Goal: Task Accomplishment & Management: Use online tool/utility

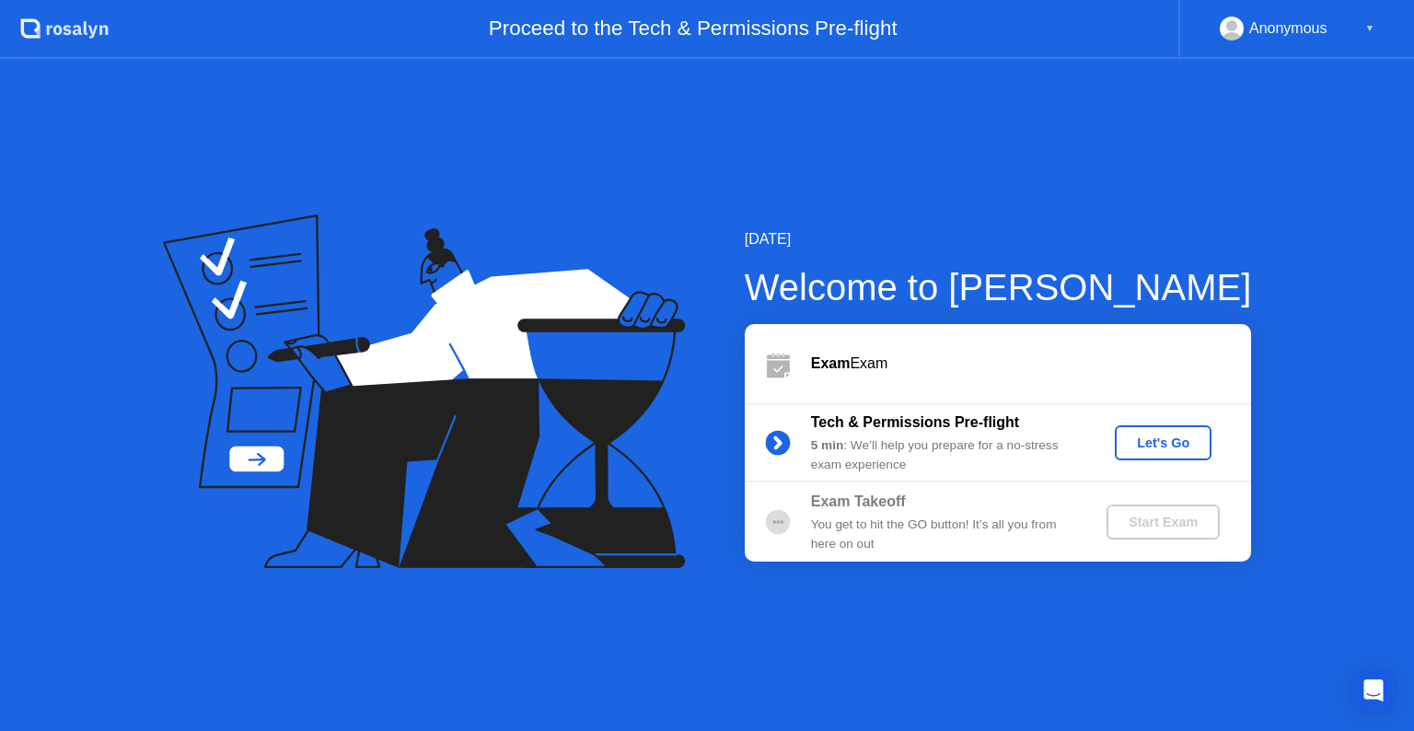
click at [1172, 449] on div "Let's Go" at bounding box center [1163, 442] width 82 height 15
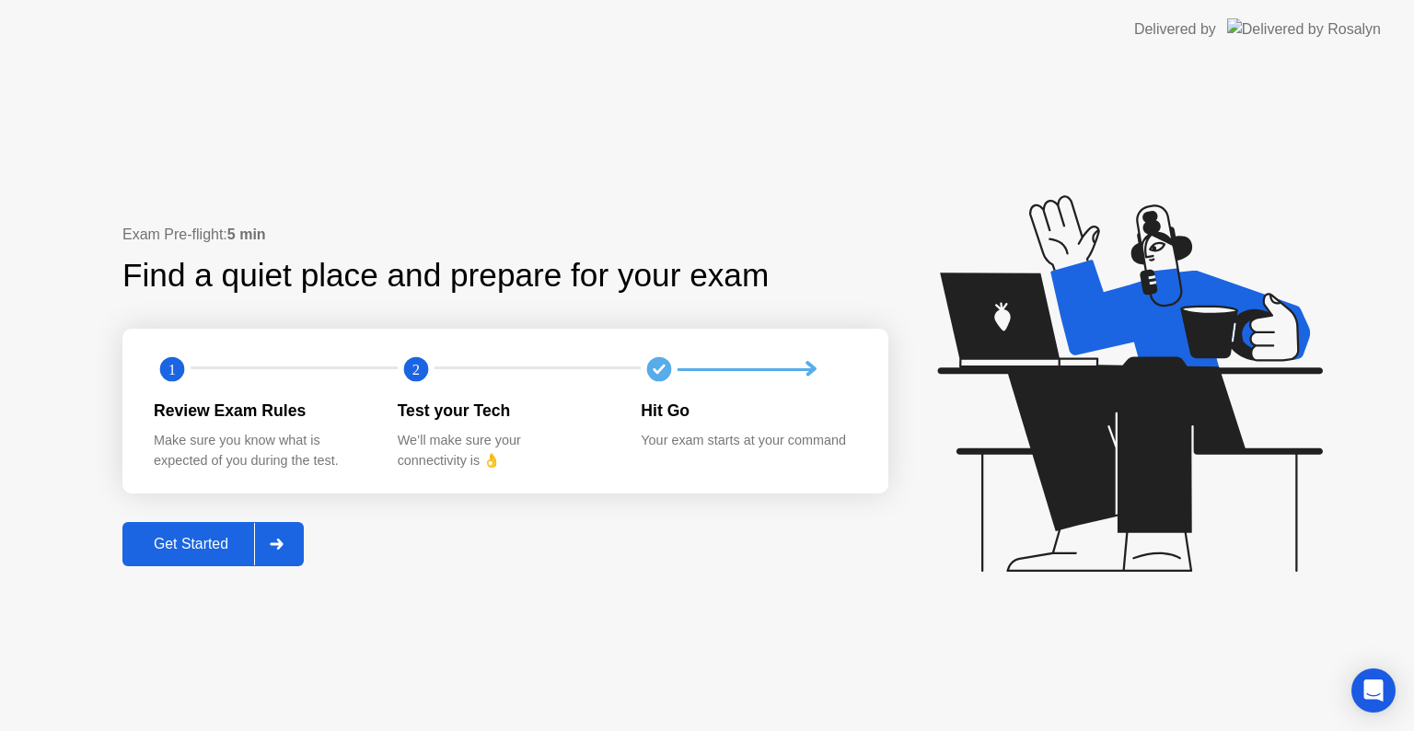
click at [210, 538] on div "Get Started" at bounding box center [191, 544] width 126 height 17
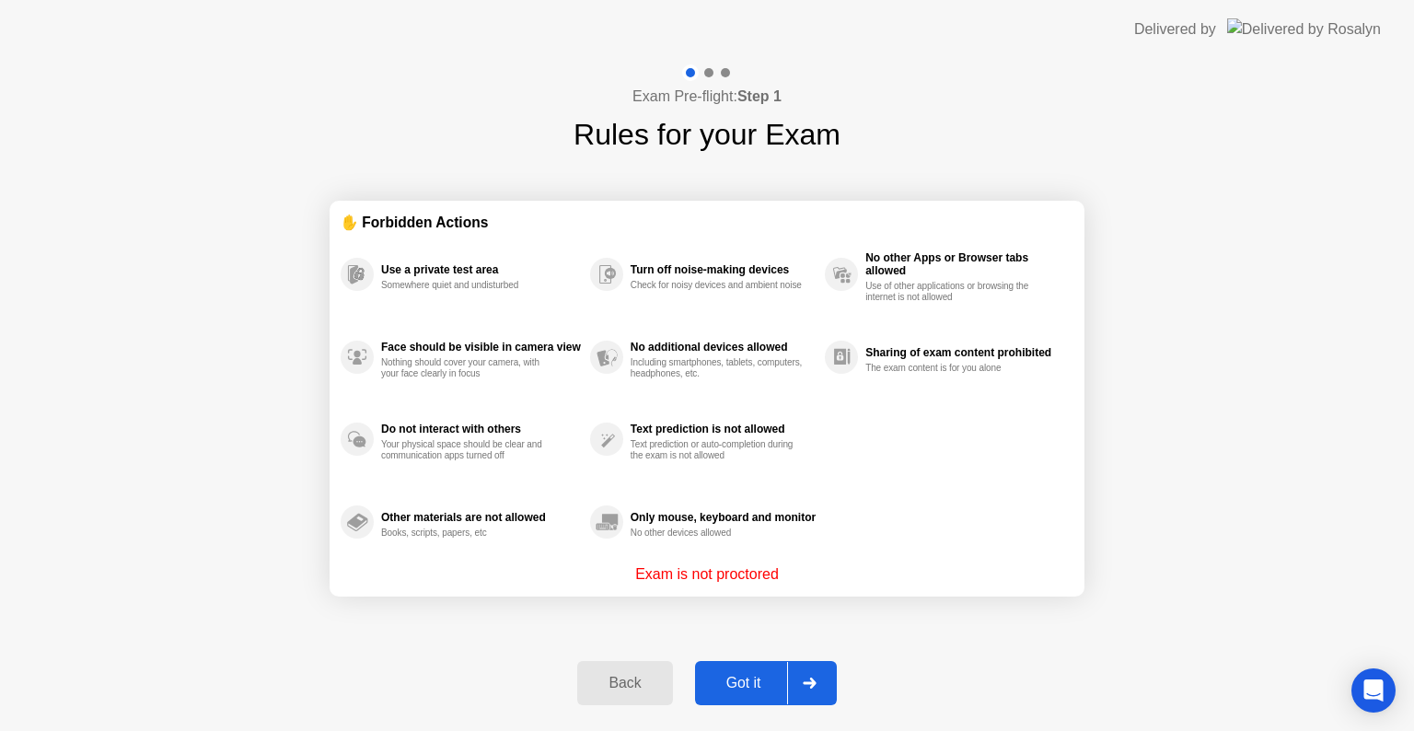
click at [746, 688] on div "Got it" at bounding box center [743, 683] width 87 height 17
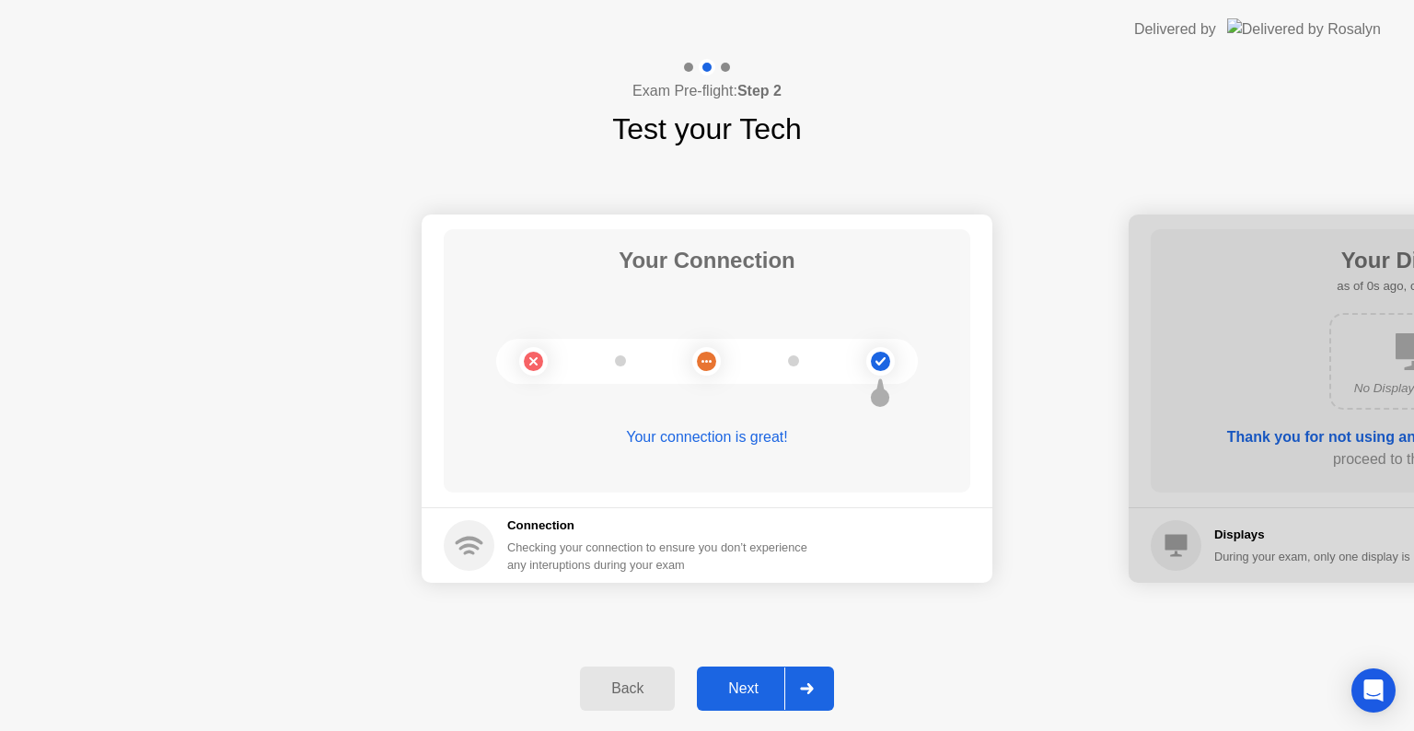
click at [758, 681] on div "Next" at bounding box center [743, 688] width 82 height 17
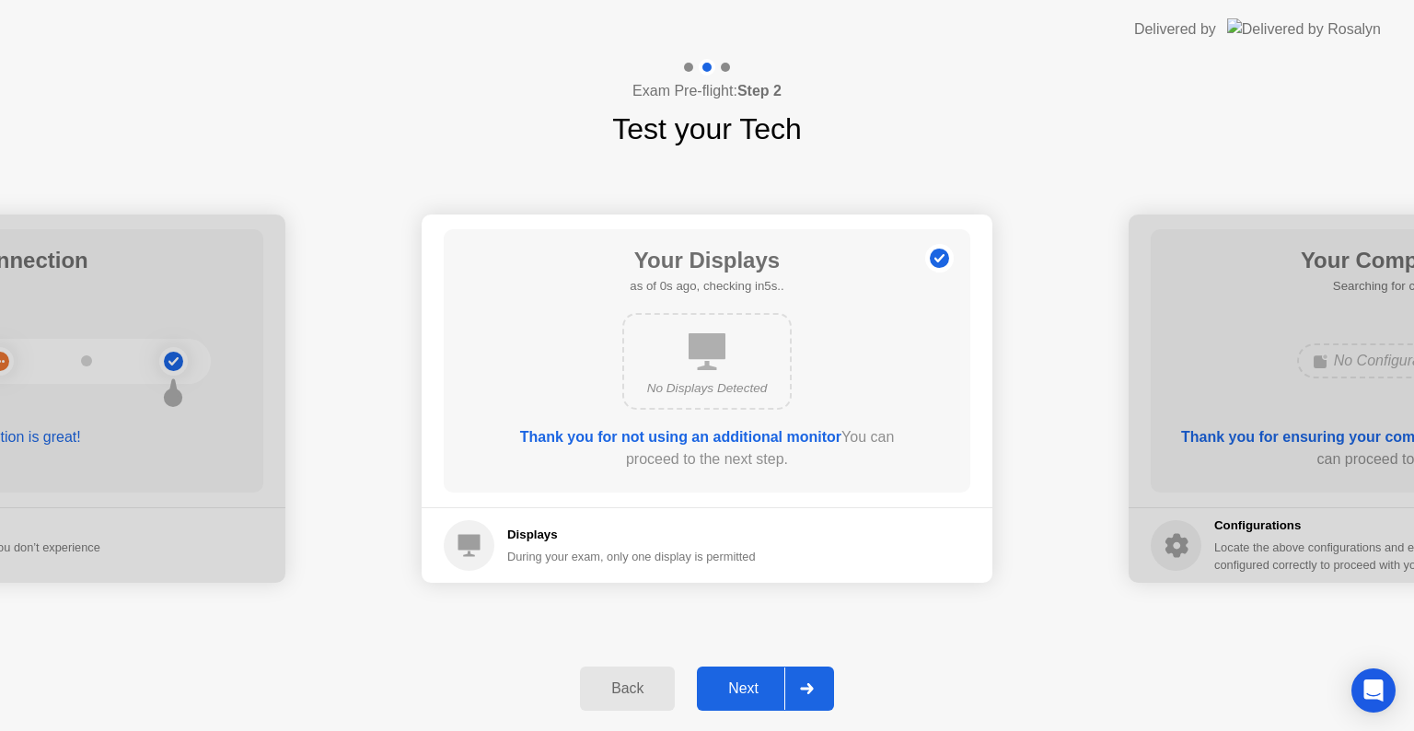
click at [754, 686] on div "Next" at bounding box center [743, 688] width 82 height 17
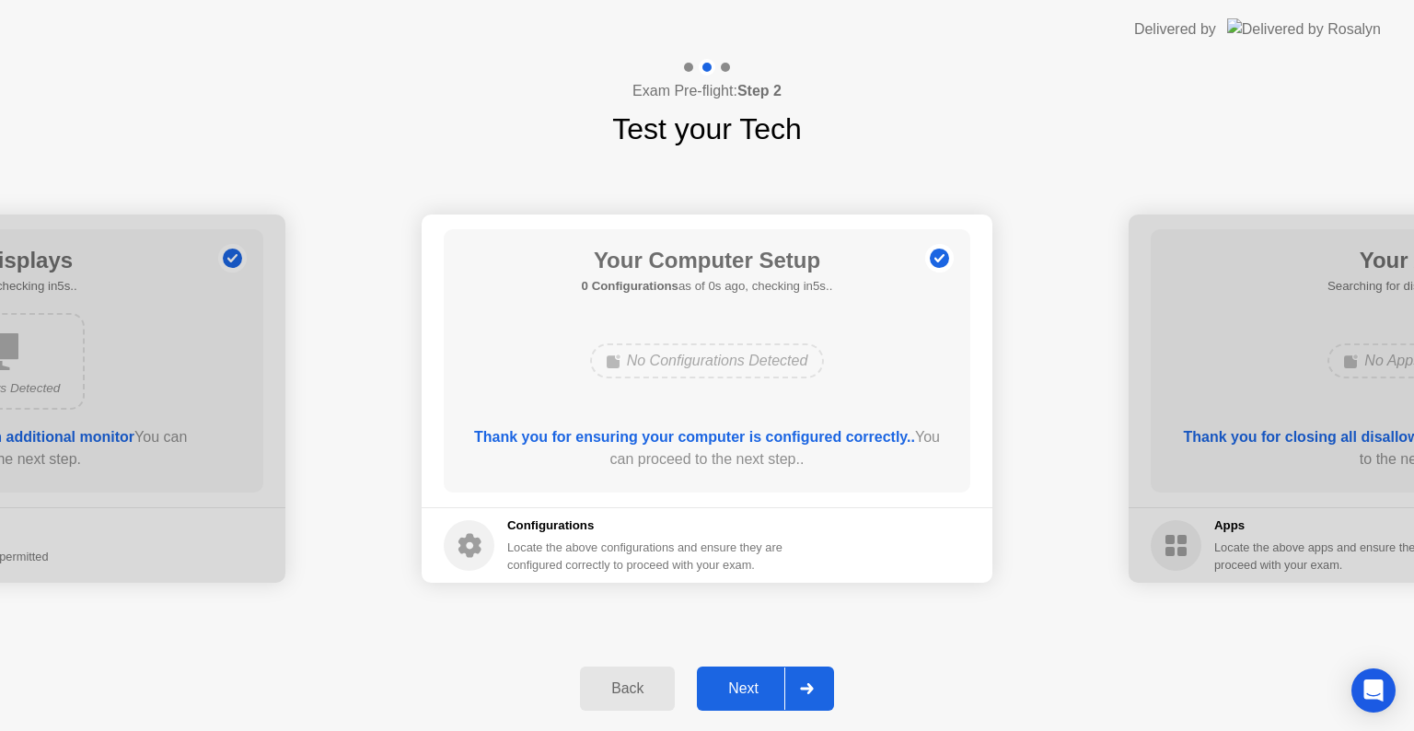
click at [754, 686] on div "Next" at bounding box center [743, 688] width 82 height 17
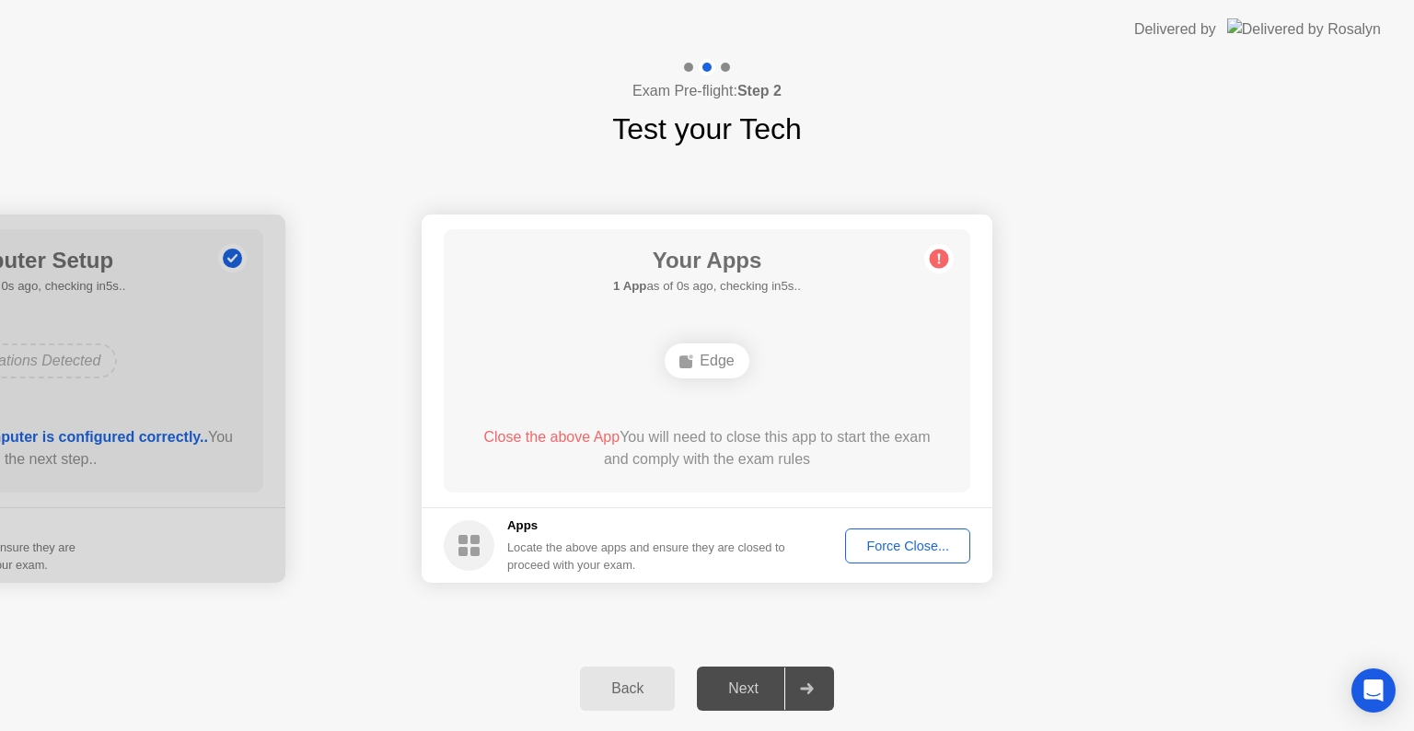
click at [754, 686] on div "Next" at bounding box center [743, 688] width 82 height 17
click at [902, 541] on div "Force Close..." at bounding box center [907, 545] width 112 height 15
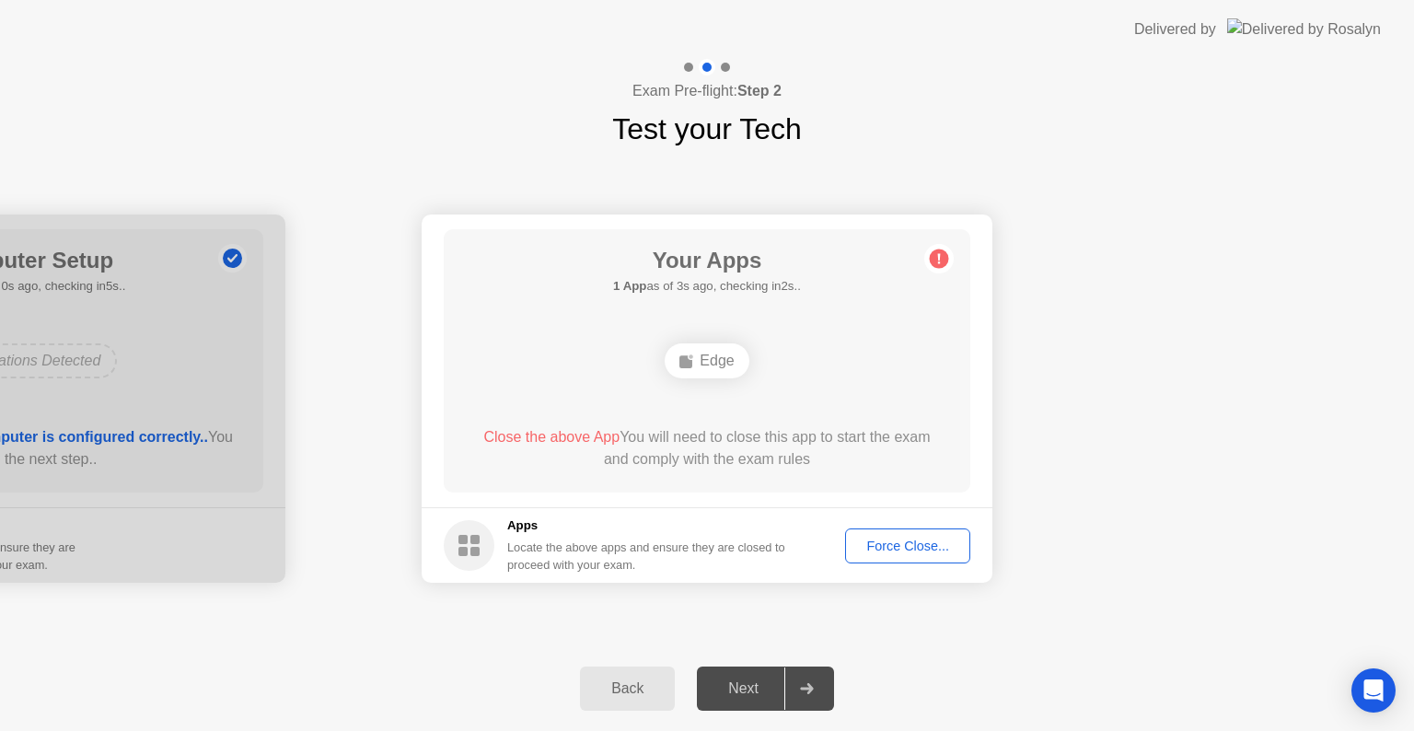
click at [894, 540] on div "Force Close..." at bounding box center [907, 545] width 112 height 15
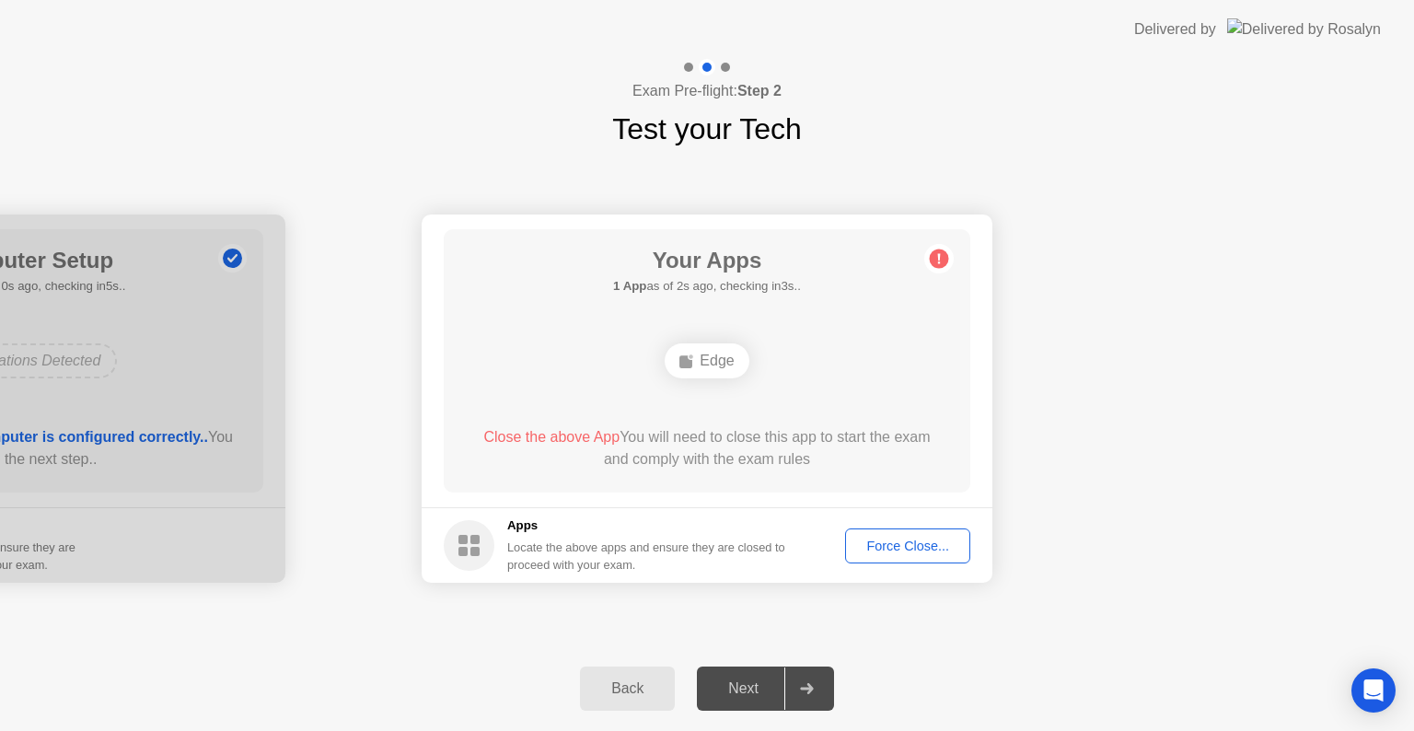
click at [915, 549] on div "Force Close..." at bounding box center [907, 545] width 112 height 15
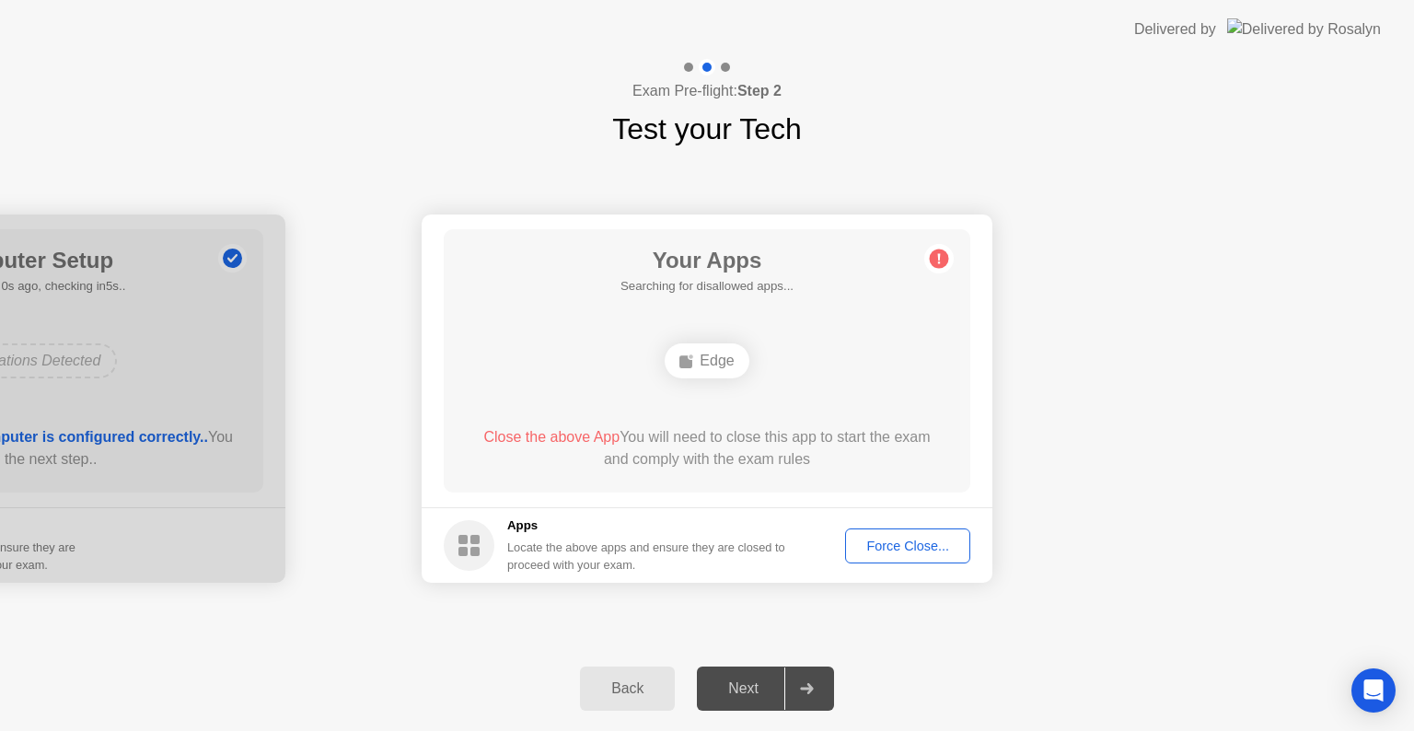
click at [923, 545] on div "Force Close..." at bounding box center [907, 545] width 112 height 15
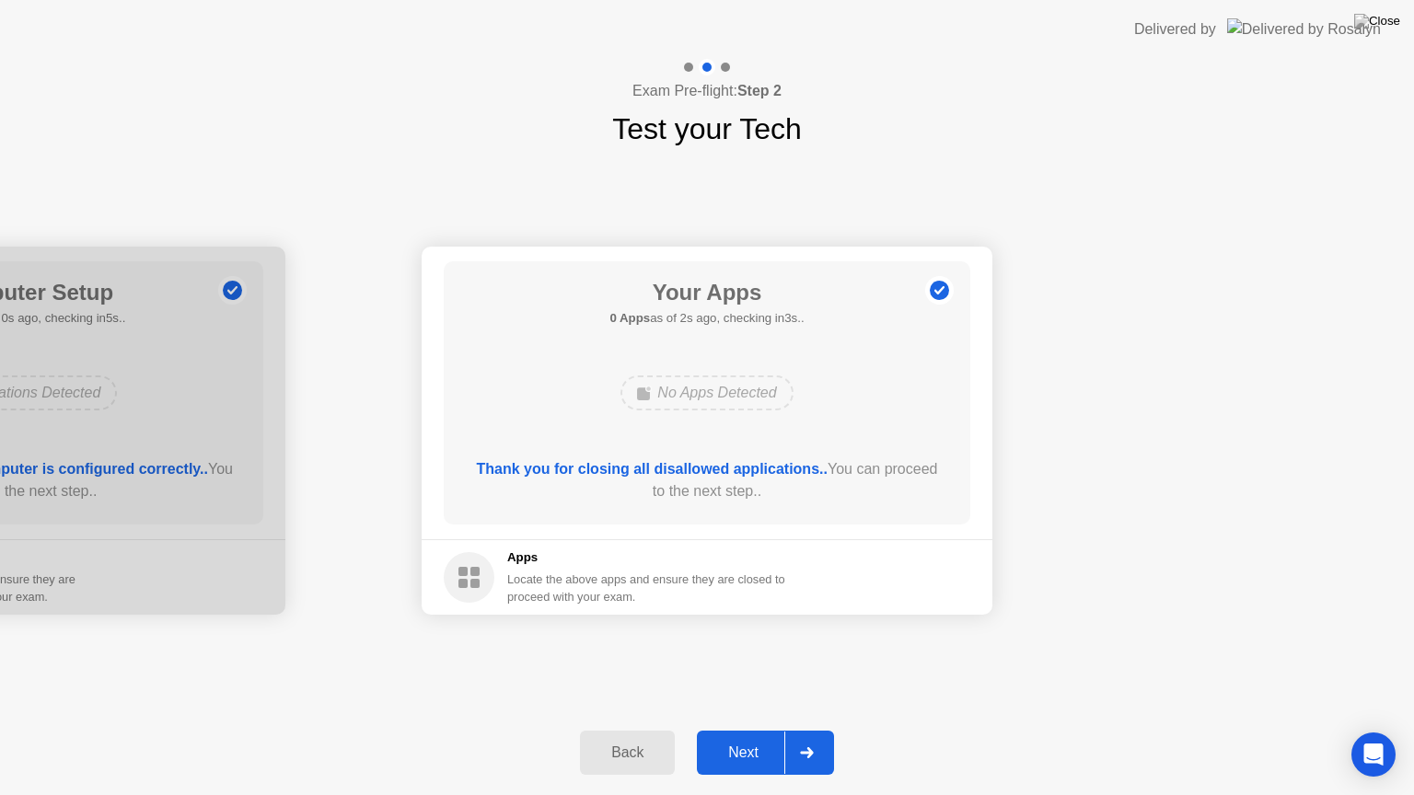
click at [758, 730] on div "Next" at bounding box center [743, 753] width 82 height 17
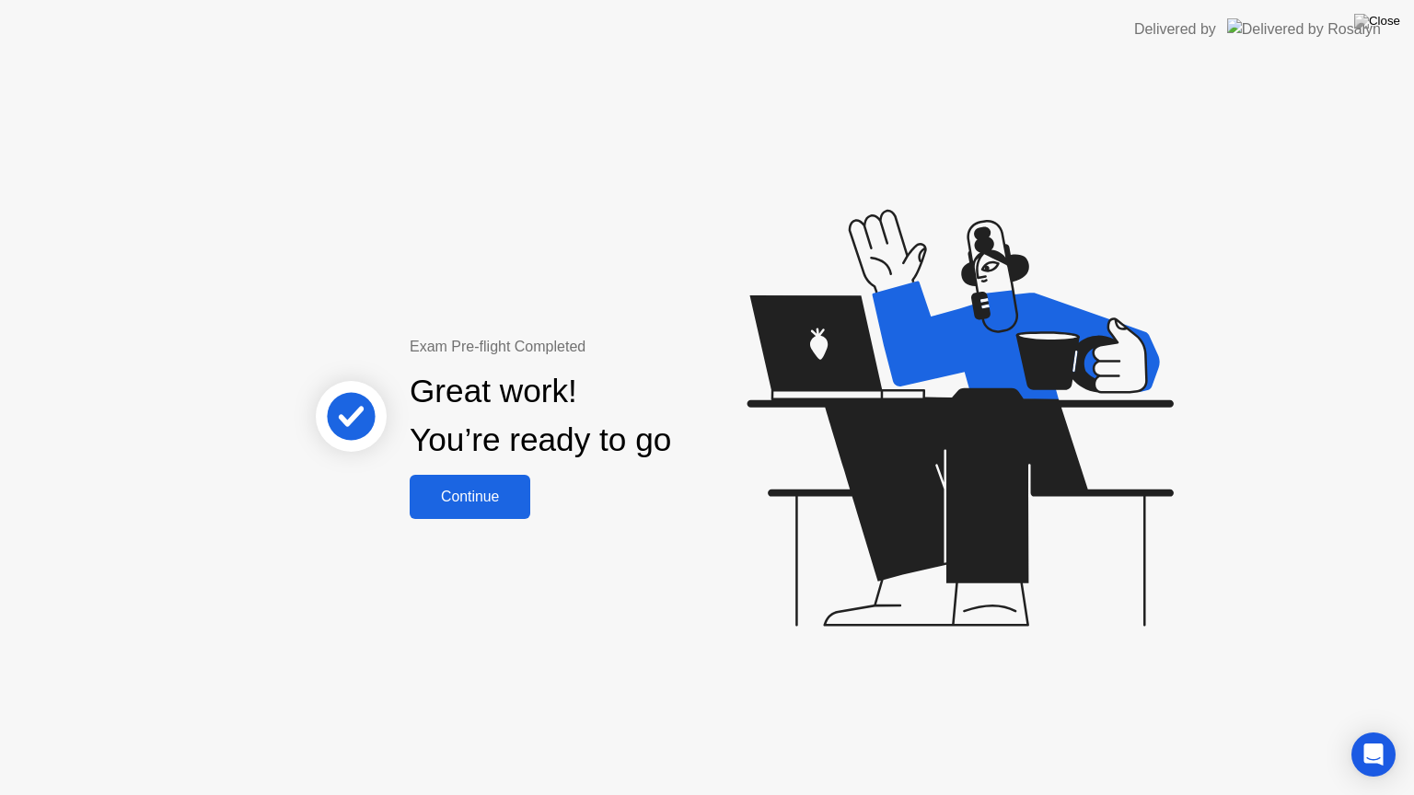
click at [479, 499] on div "Continue" at bounding box center [470, 497] width 110 height 17
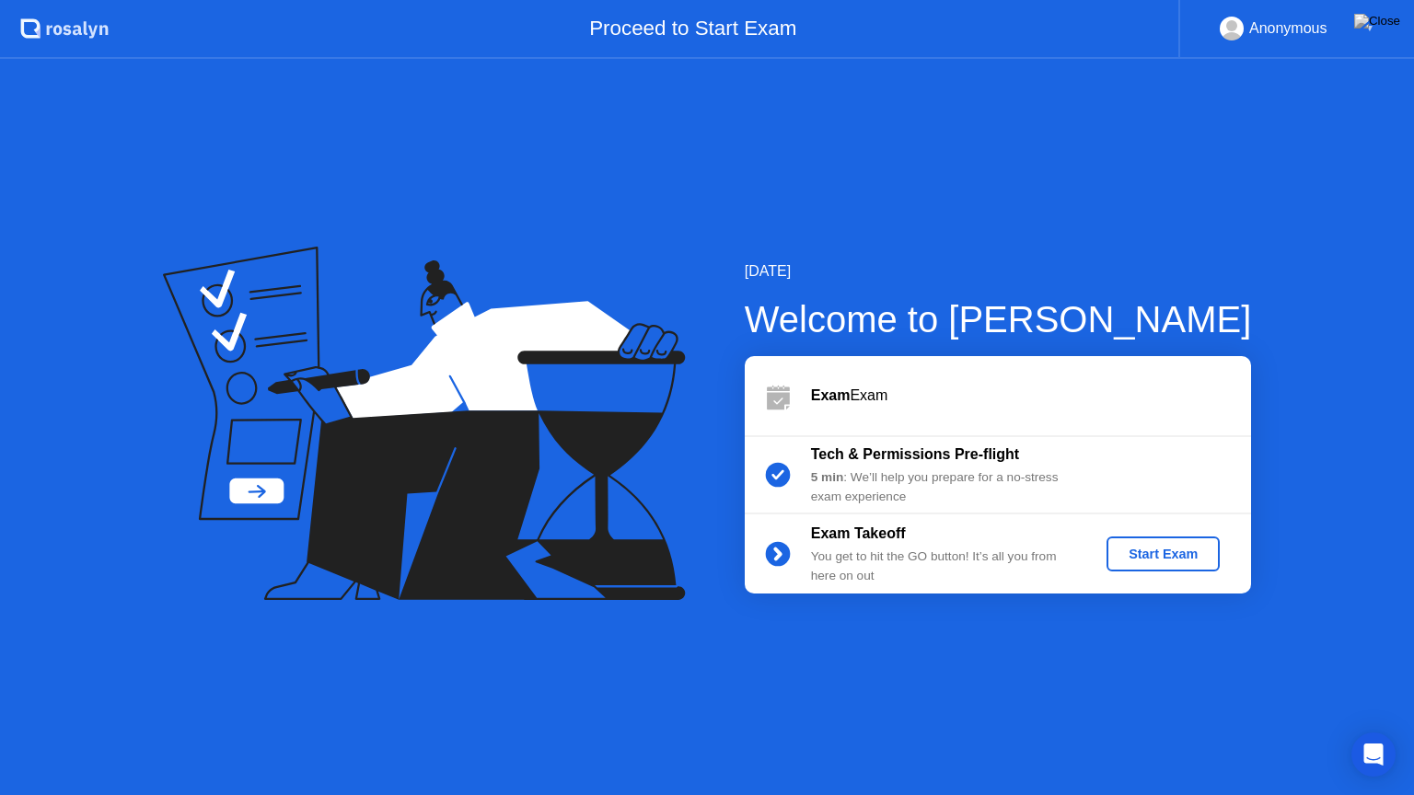
click at [1167, 554] on div "Start Exam" at bounding box center [1163, 554] width 98 height 15
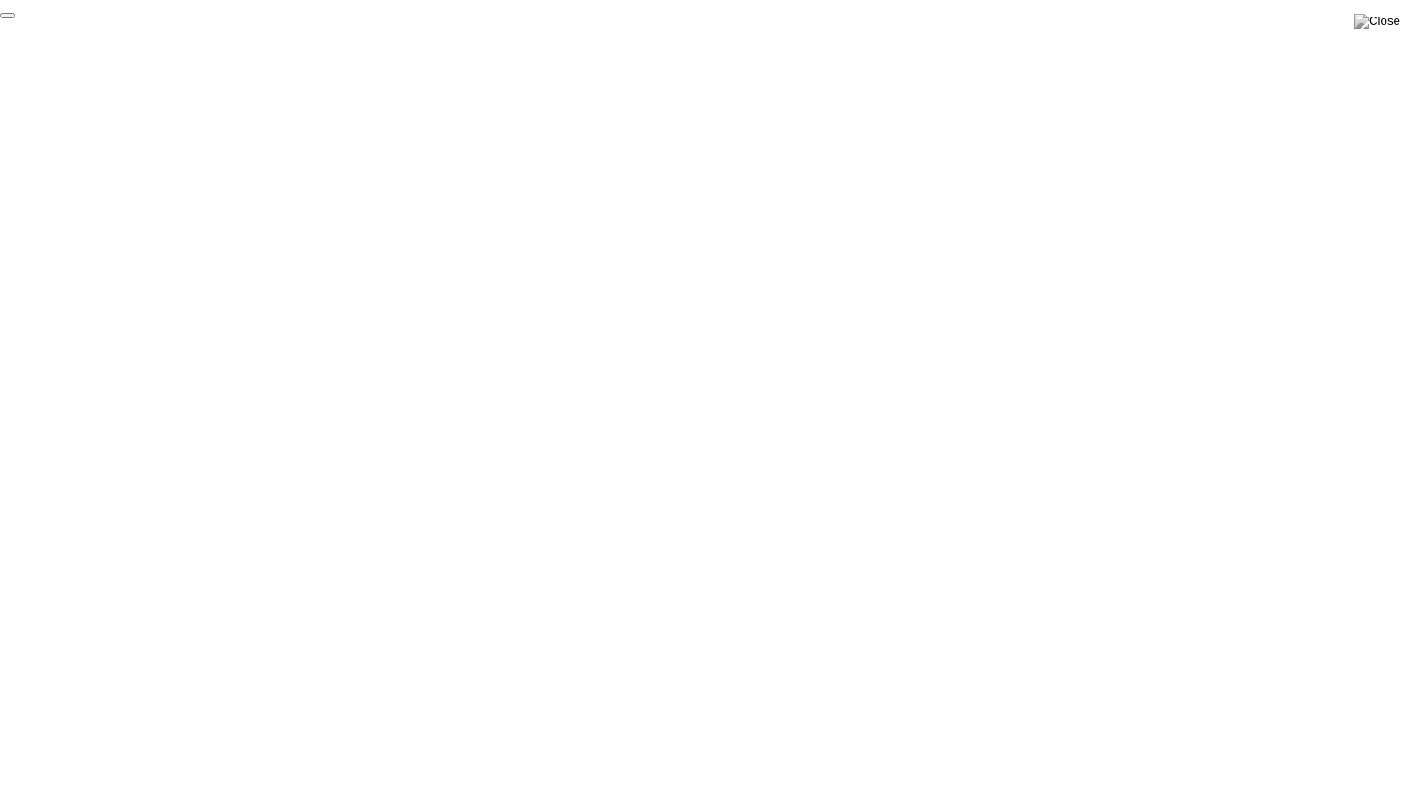
click div "End Proctoring Session"
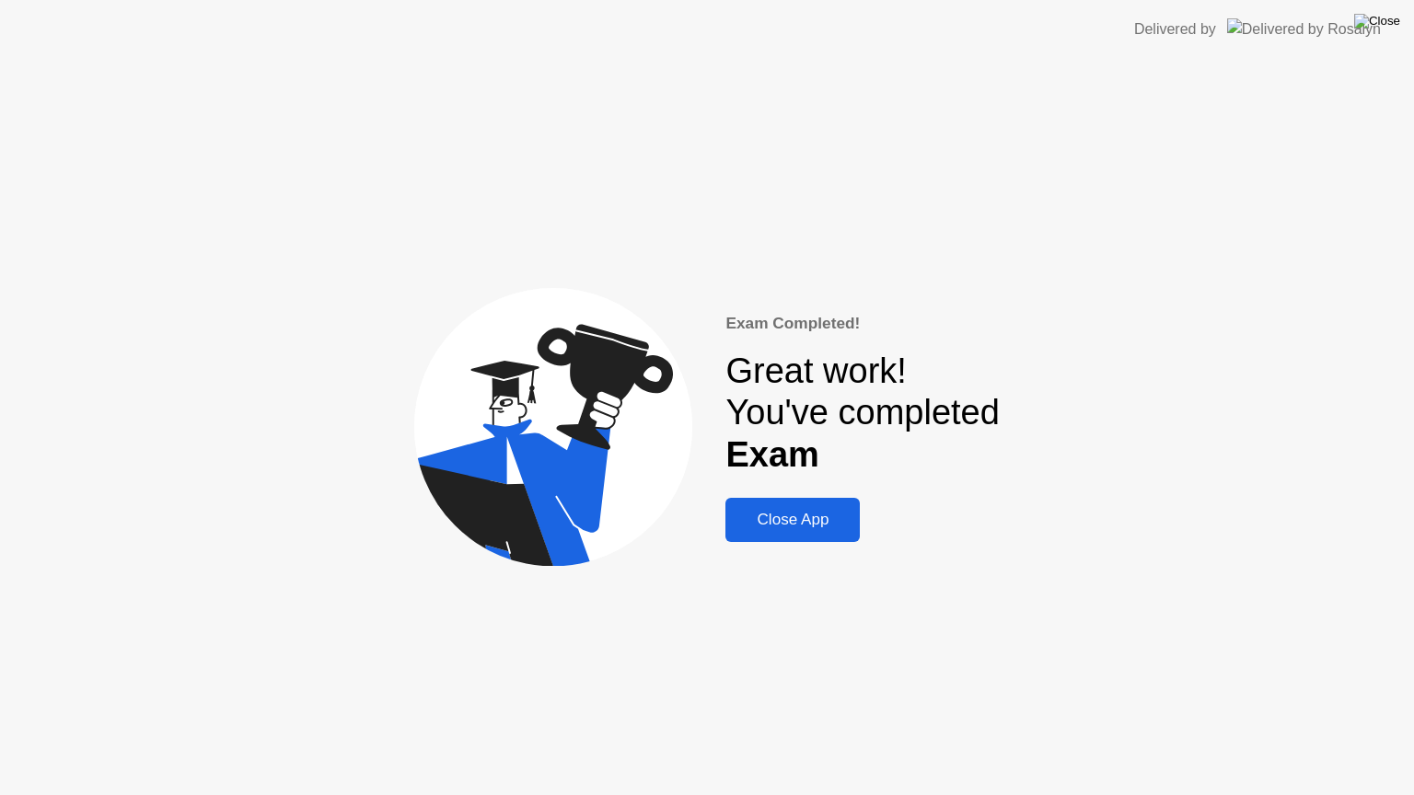
click at [1391, 24] on img at bounding box center [1377, 21] width 46 height 15
